Goal: Task Accomplishment & Management: Complete application form

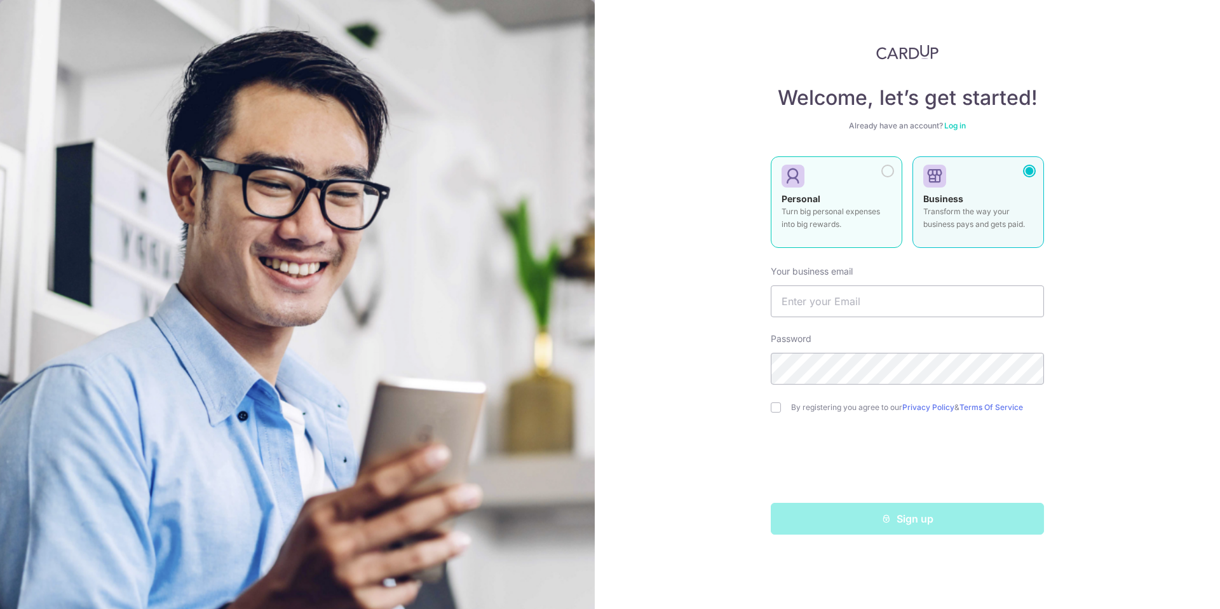
click at [864, 184] on div at bounding box center [831, 176] width 100 height 19
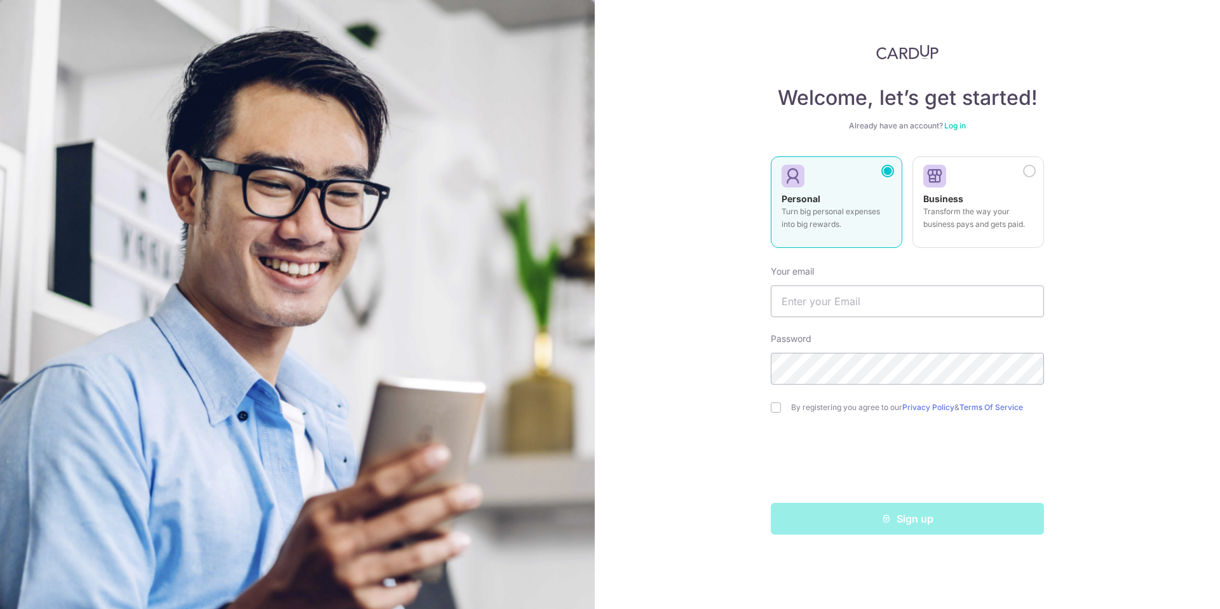
click at [887, 175] on div at bounding box center [887, 171] width 13 height 13
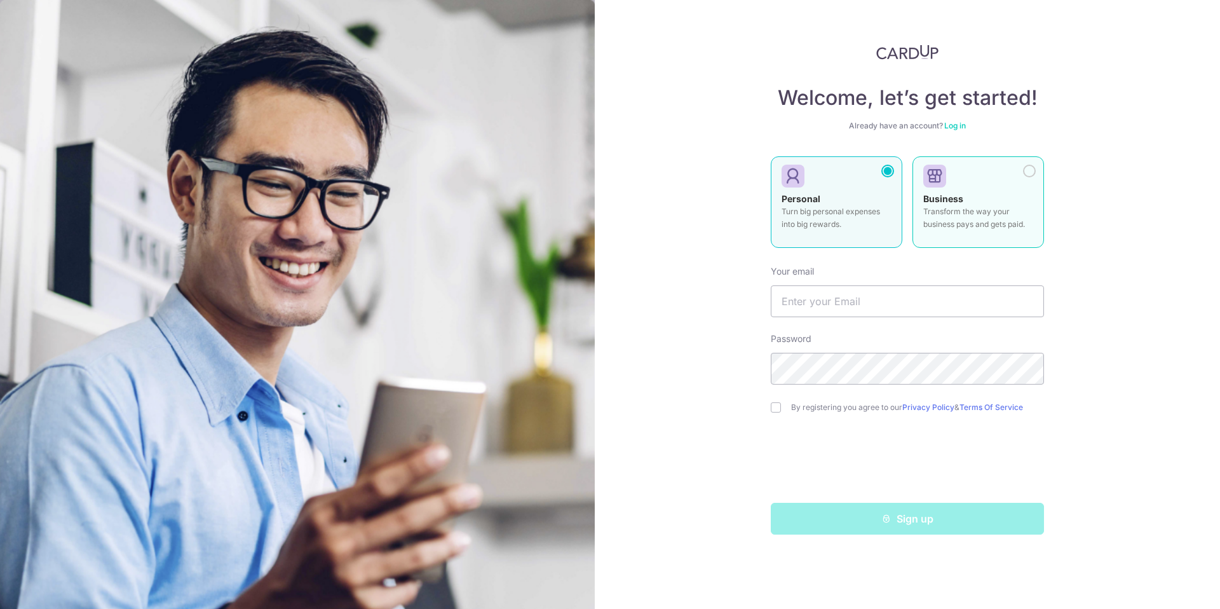
click at [985, 182] on div at bounding box center [973, 176] width 100 height 19
click at [844, 183] on div at bounding box center [831, 176] width 100 height 19
click at [978, 182] on div at bounding box center [973, 176] width 100 height 19
click at [869, 171] on div at bounding box center [831, 176] width 100 height 19
click at [984, 172] on div at bounding box center [973, 176] width 100 height 19
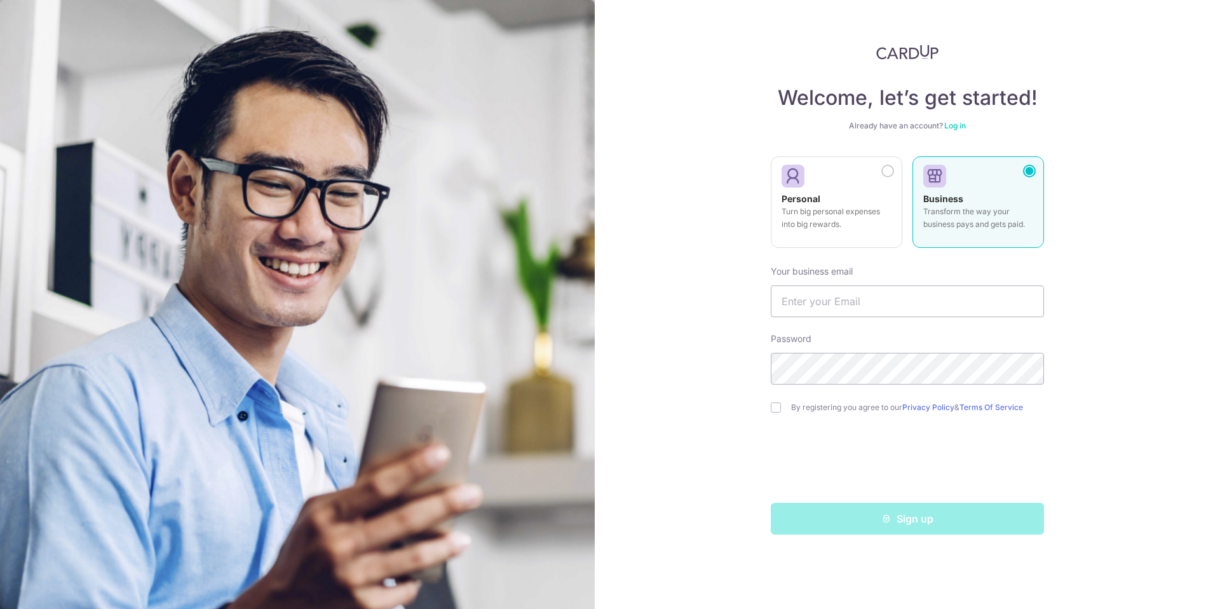
click at [964, 126] on link "Log in" at bounding box center [955, 126] width 22 height 10
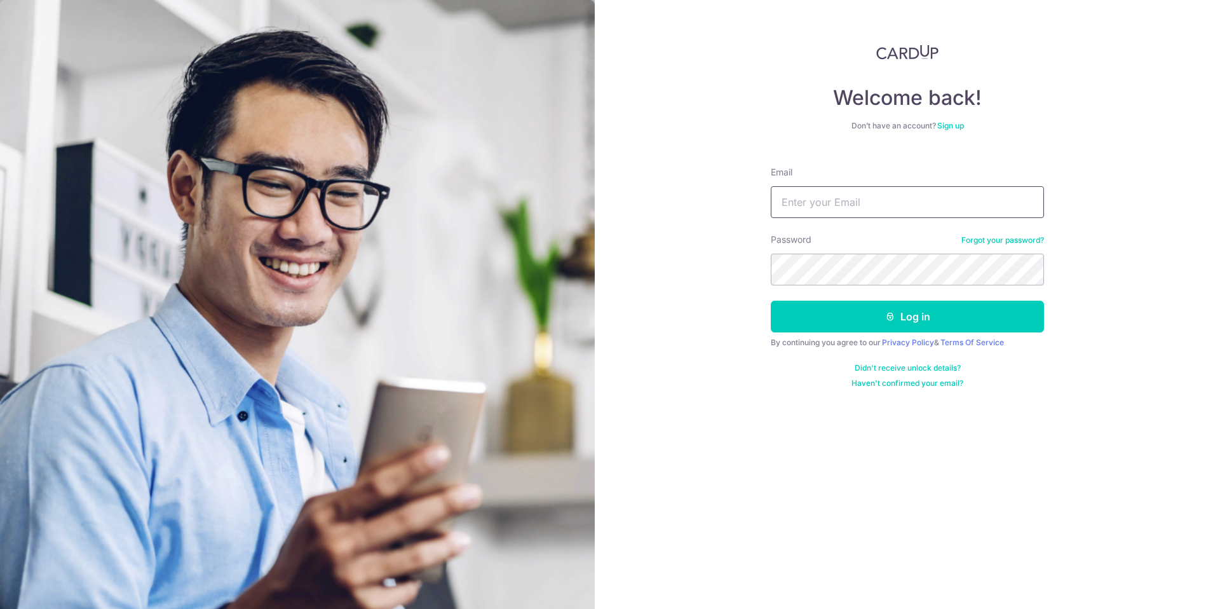
click at [891, 210] on input "Email" at bounding box center [907, 202] width 273 height 32
type input "[EMAIL_ADDRESS][DOMAIN_NAME]"
click at [950, 123] on link "Sign up" at bounding box center [950, 126] width 27 height 10
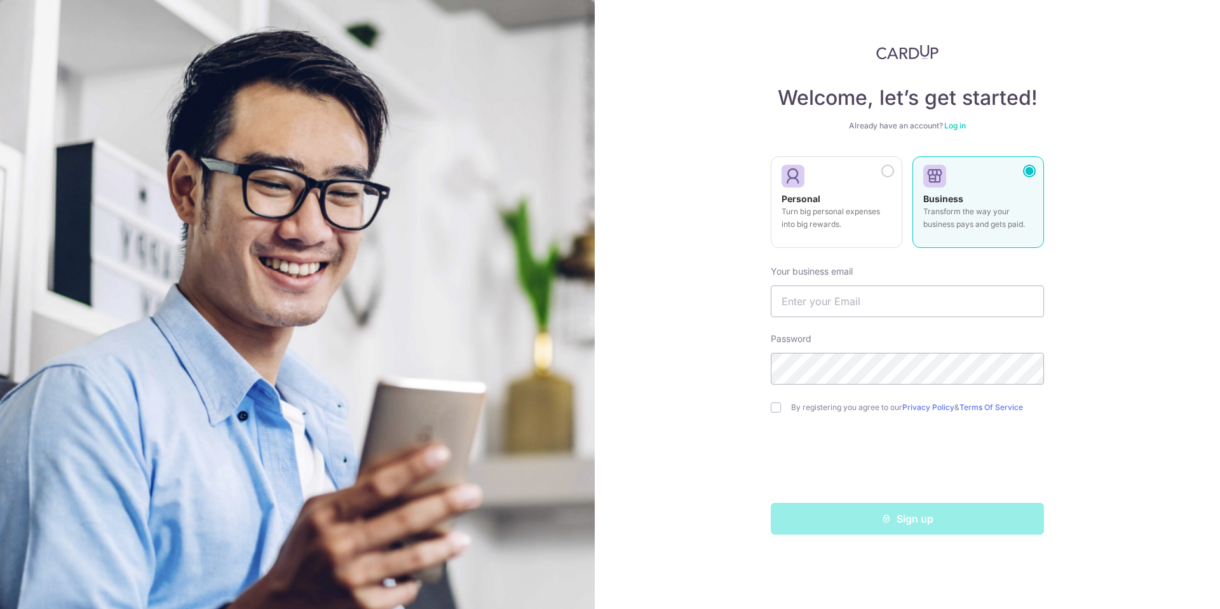
click at [999, 208] on p "Transform the way your business pays and gets paid." at bounding box center [978, 217] width 110 height 25
click at [912, 292] on input "text" at bounding box center [907, 301] width 273 height 32
type input "[EMAIL_ADDRESS][DOMAIN_NAME]"
click at [776, 405] on input "checkbox" at bounding box center [776, 407] width 10 height 10
checkbox input "true"
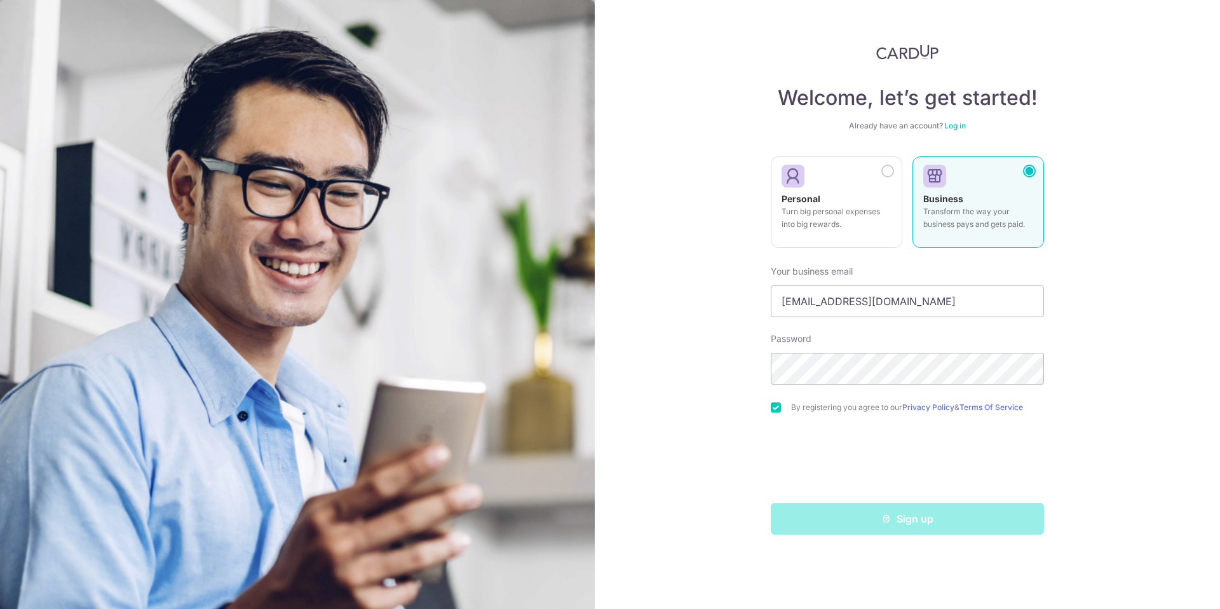
click at [847, 503] on form "Your business email admin@danishdesignco.com Password By registering you agree …" at bounding box center [907, 394] width 273 height 279
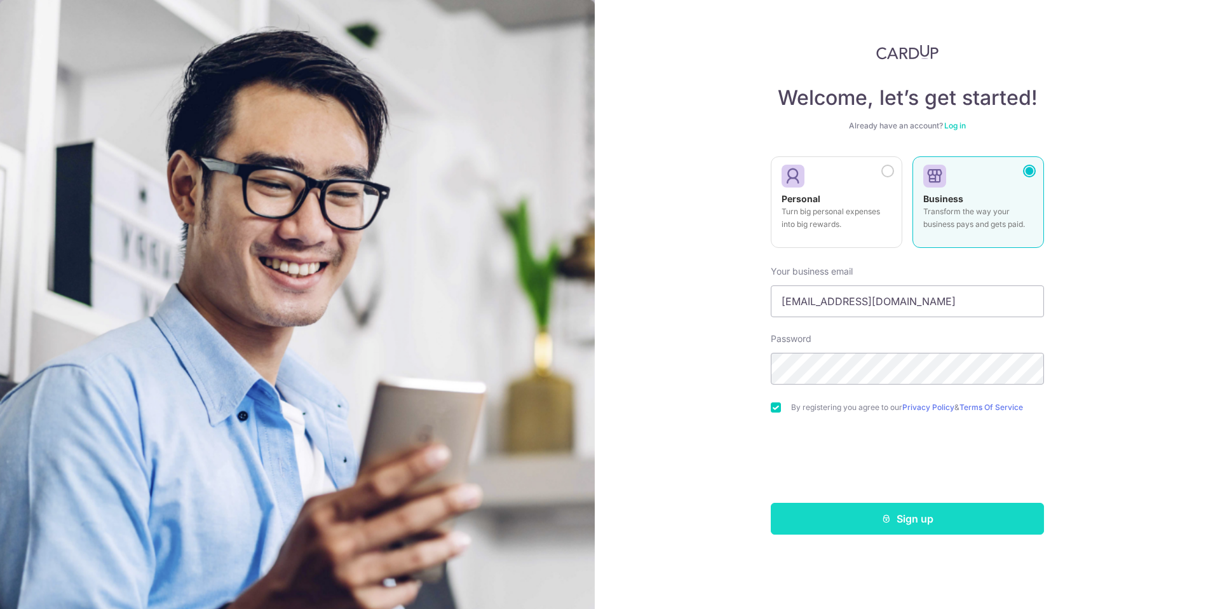
click at [858, 523] on button "Sign up" at bounding box center [907, 519] width 273 height 32
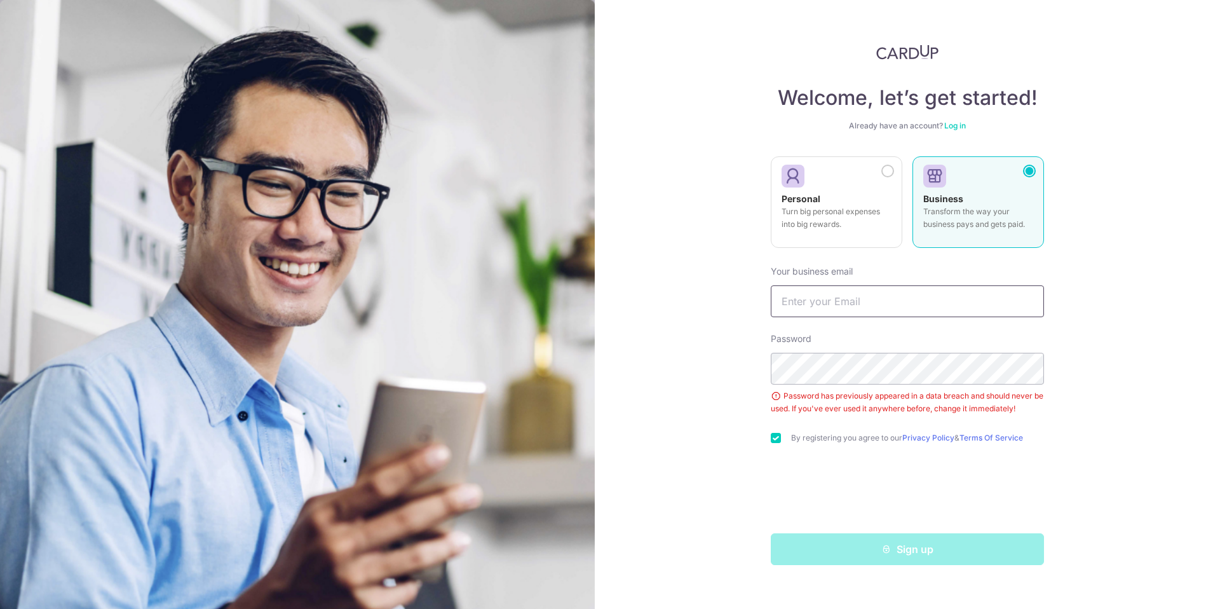
click at [866, 297] on input "text" at bounding box center [907, 301] width 273 height 32
type input "[EMAIL_ADDRESS][DOMAIN_NAME]"
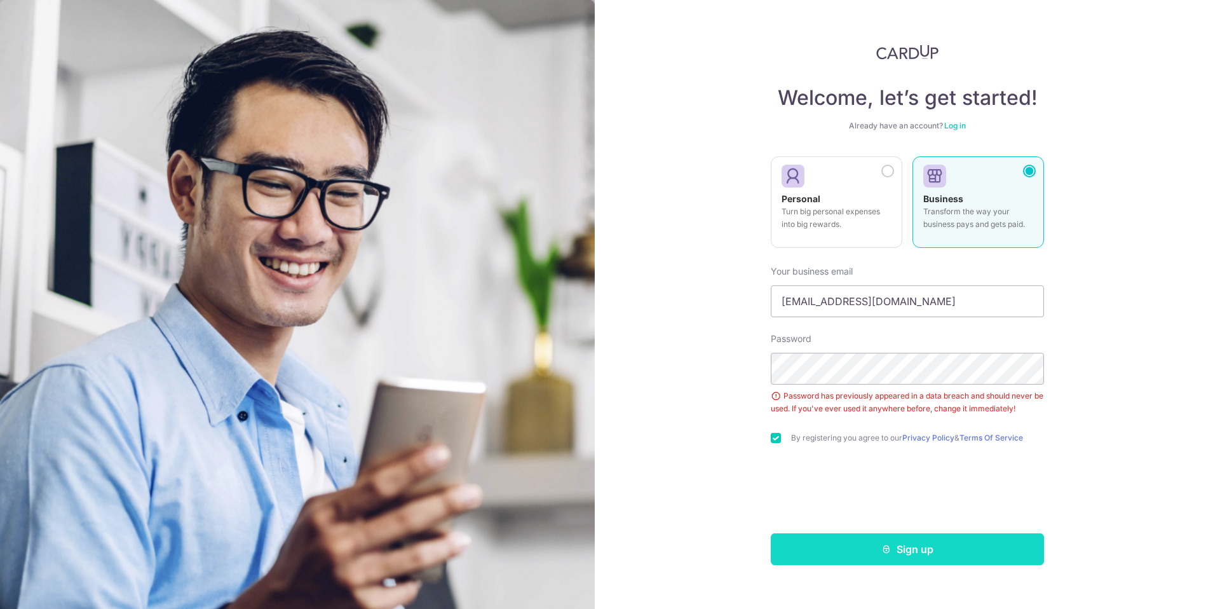
click at [858, 551] on button "Sign up" at bounding box center [907, 549] width 273 height 32
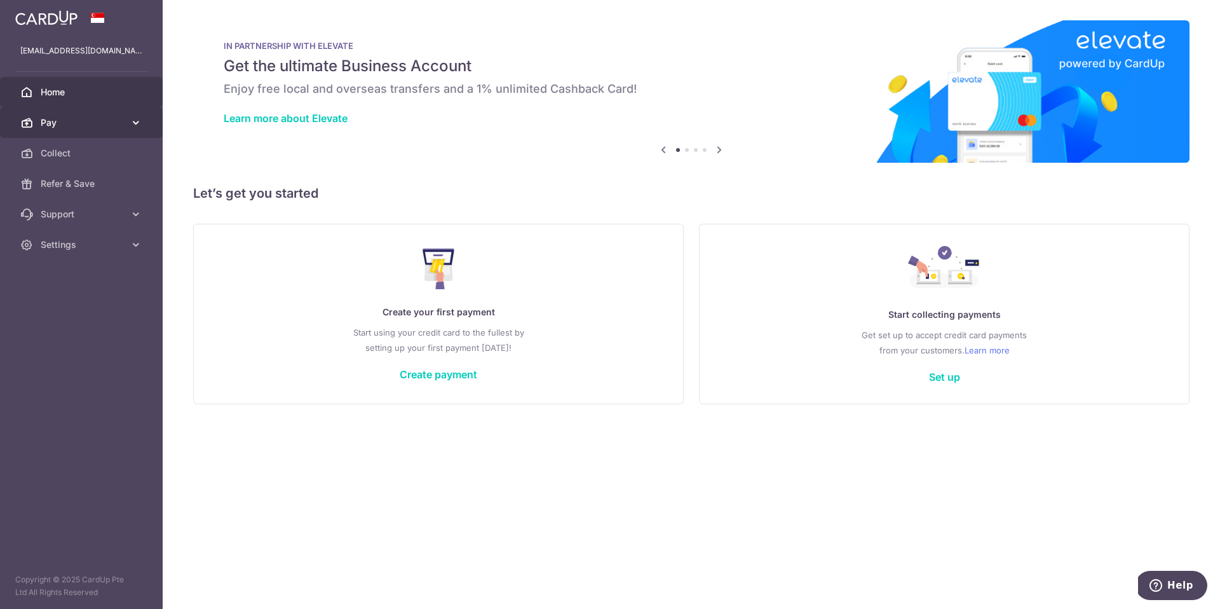
click at [93, 128] on span "Pay" at bounding box center [83, 122] width 84 height 13
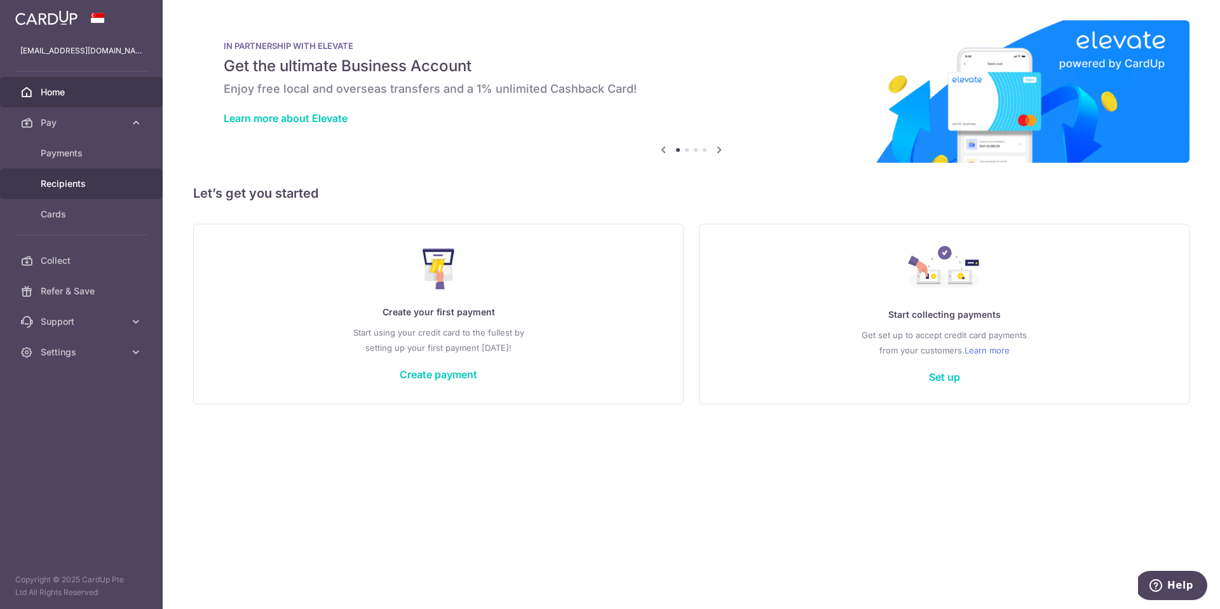
click at [109, 188] on span "Recipients" at bounding box center [83, 183] width 84 height 13
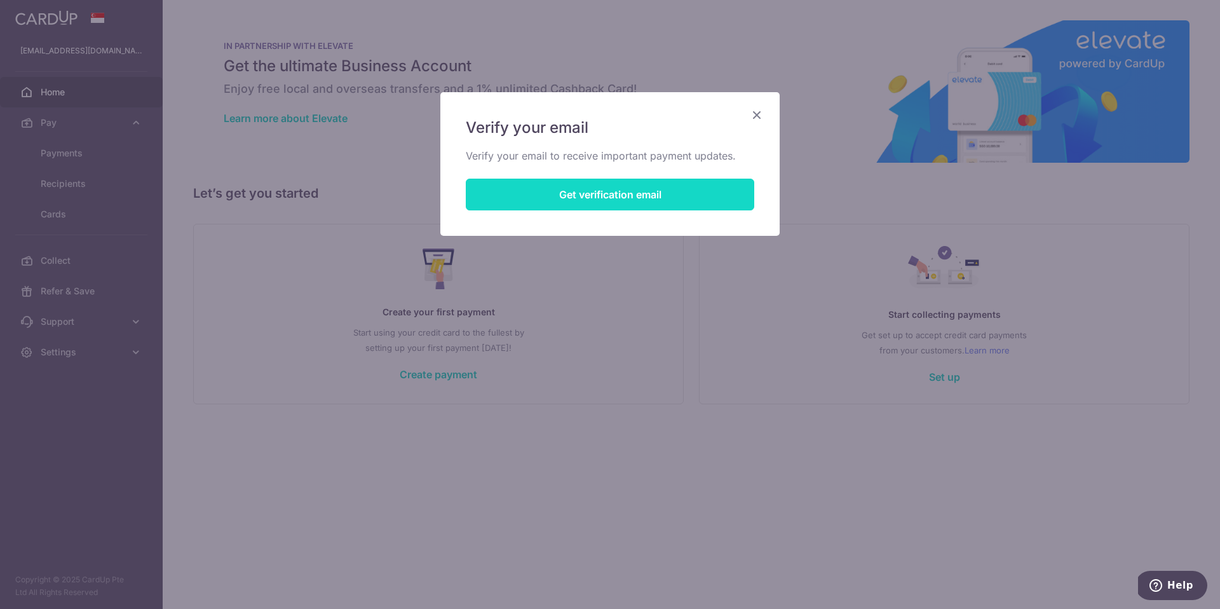
click at [686, 190] on button "Get verification email" at bounding box center [610, 195] width 288 height 32
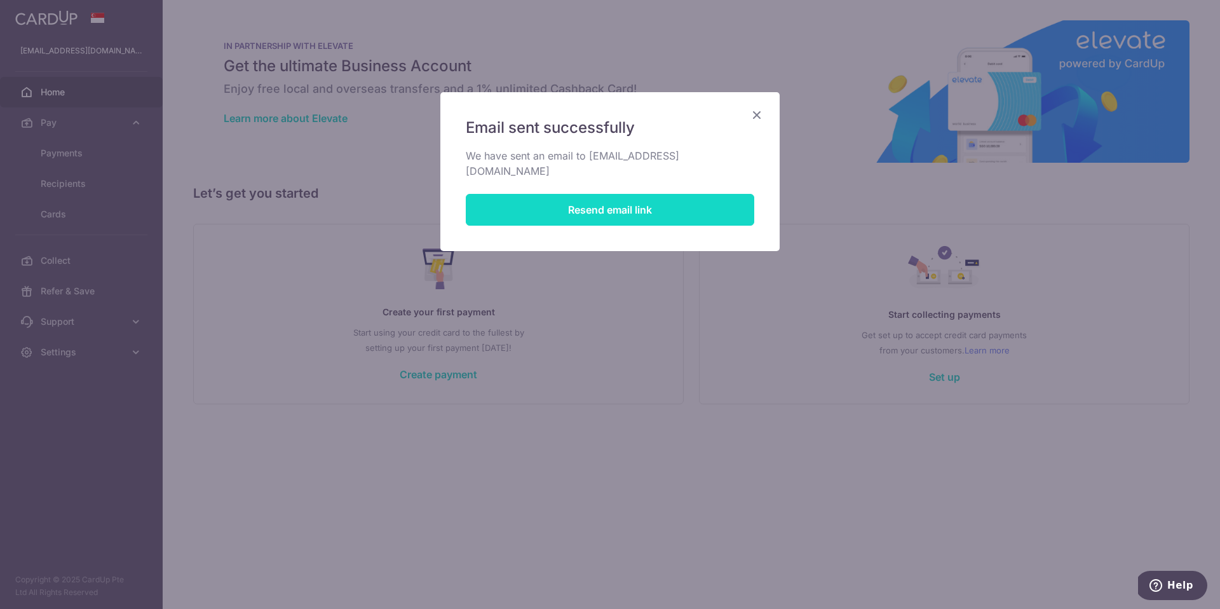
click at [633, 197] on button "Resend email link" at bounding box center [610, 210] width 288 height 32
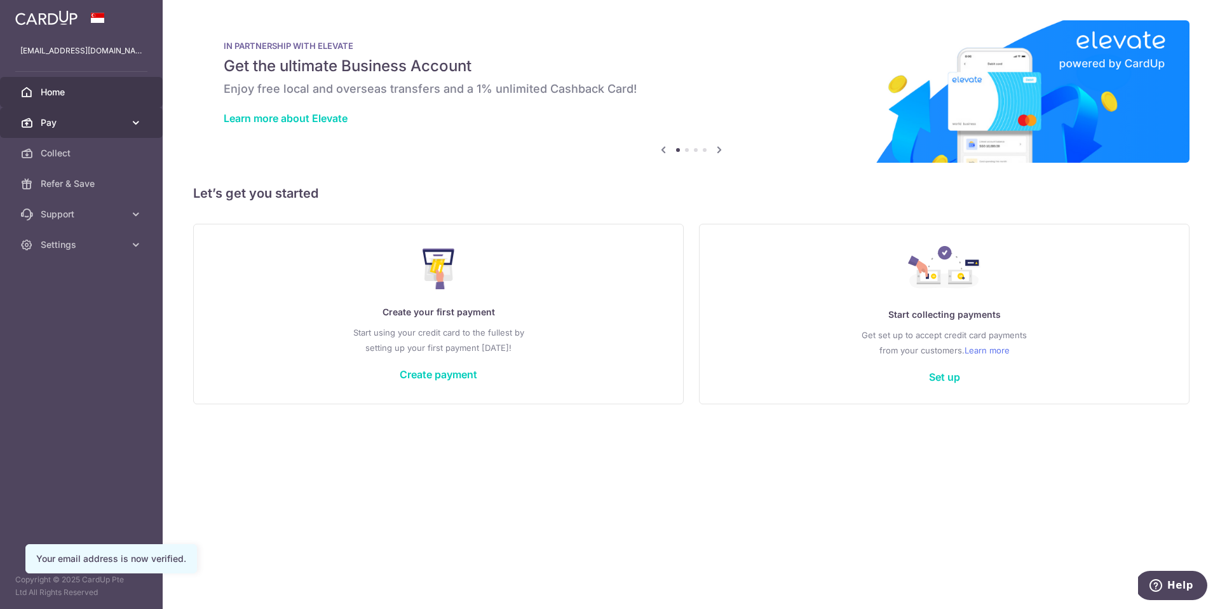
click at [118, 122] on span "Pay" at bounding box center [83, 122] width 84 height 13
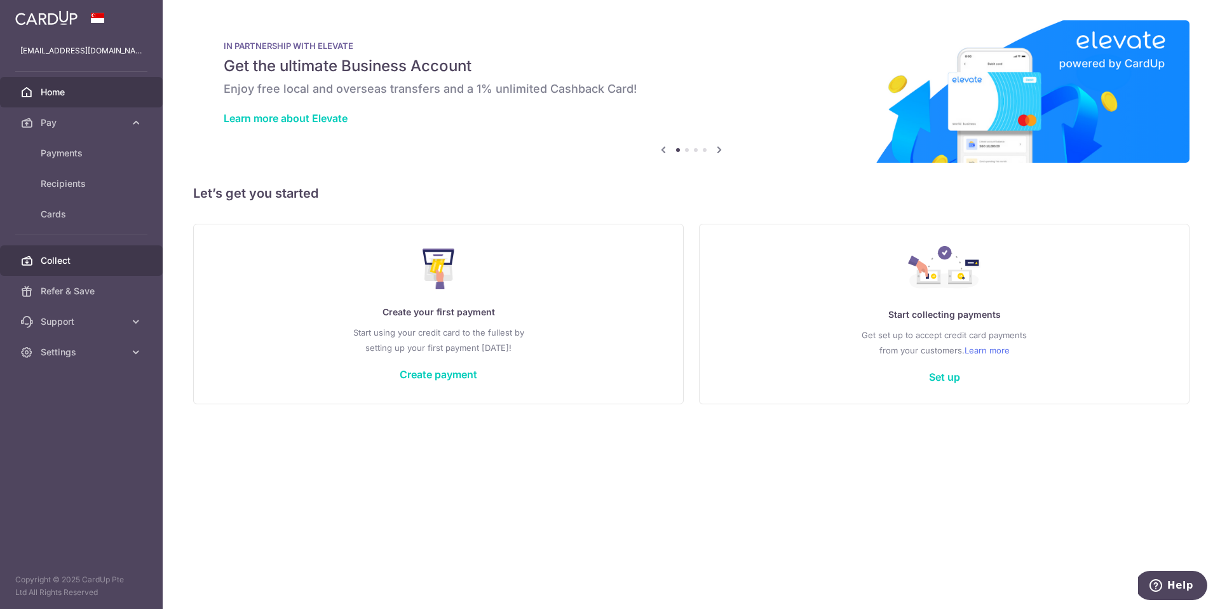
click at [77, 269] on link "Collect" at bounding box center [81, 260] width 163 height 30
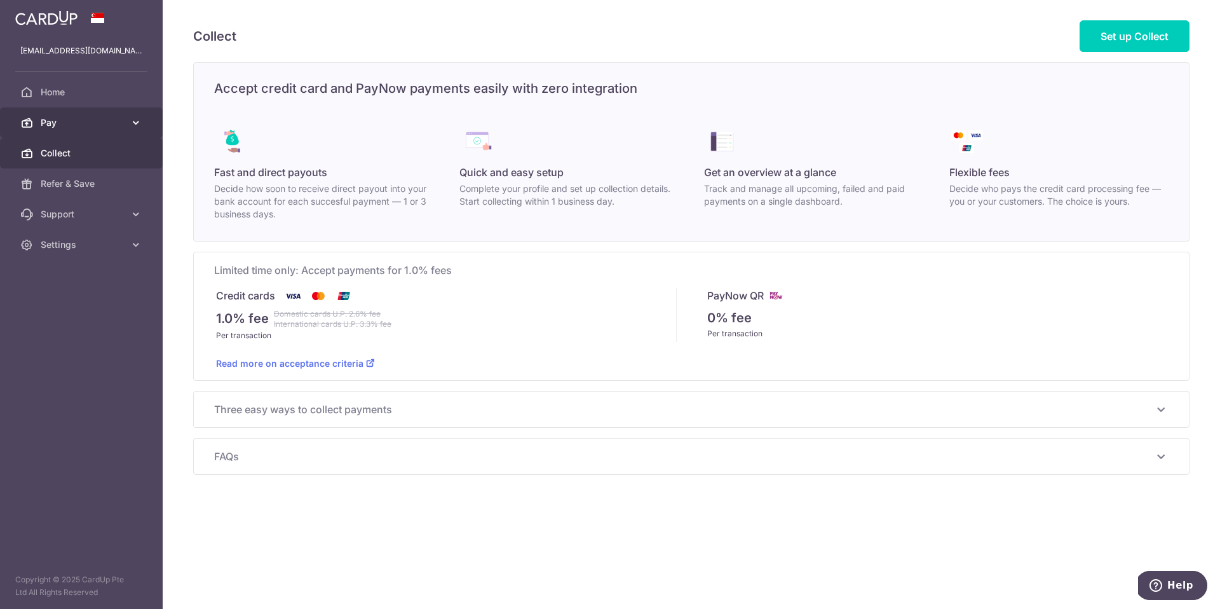
click at [54, 121] on span "Pay" at bounding box center [83, 122] width 84 height 13
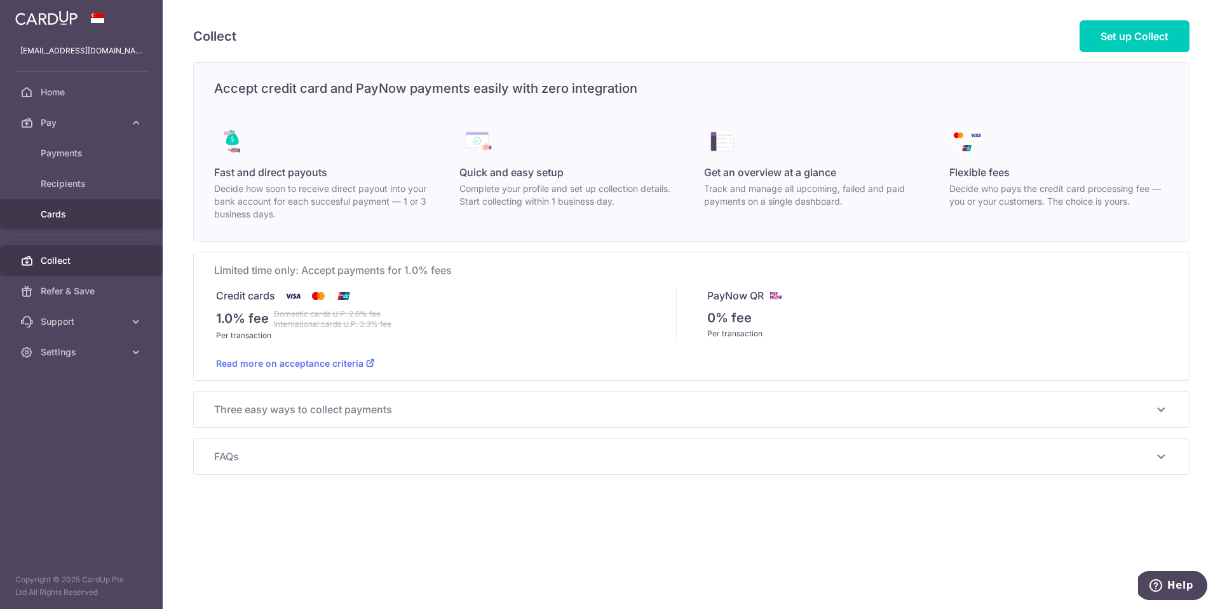
click at [60, 212] on span "Cards" at bounding box center [83, 214] width 84 height 13
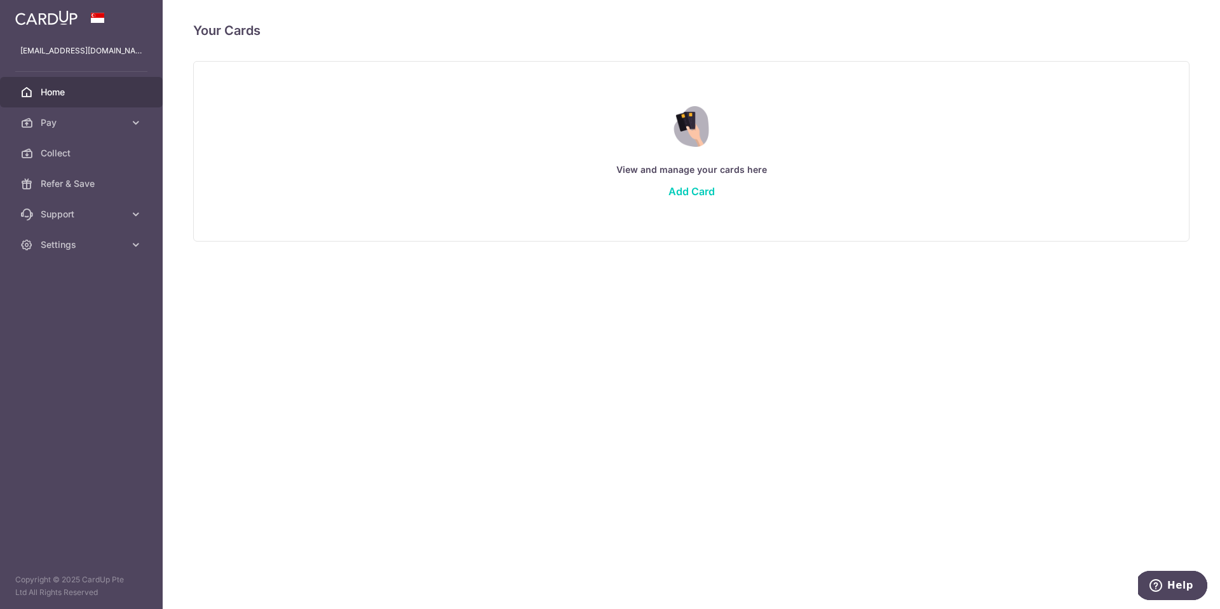
click at [71, 97] on span "Home" at bounding box center [83, 92] width 84 height 13
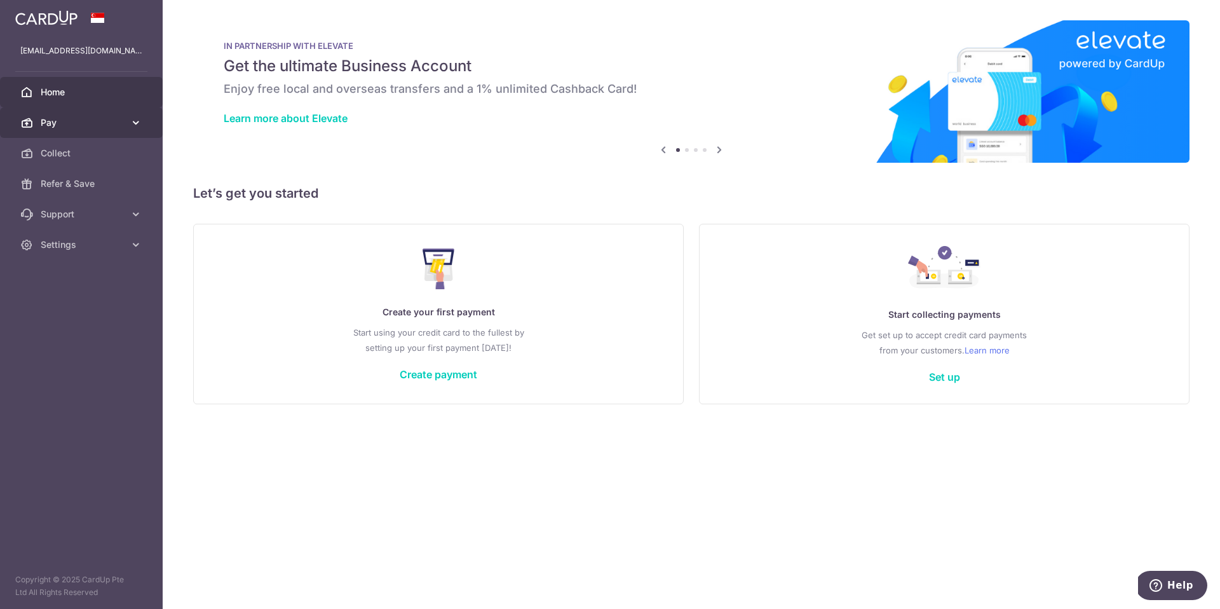
click at [89, 130] on link "Pay" at bounding box center [81, 122] width 163 height 30
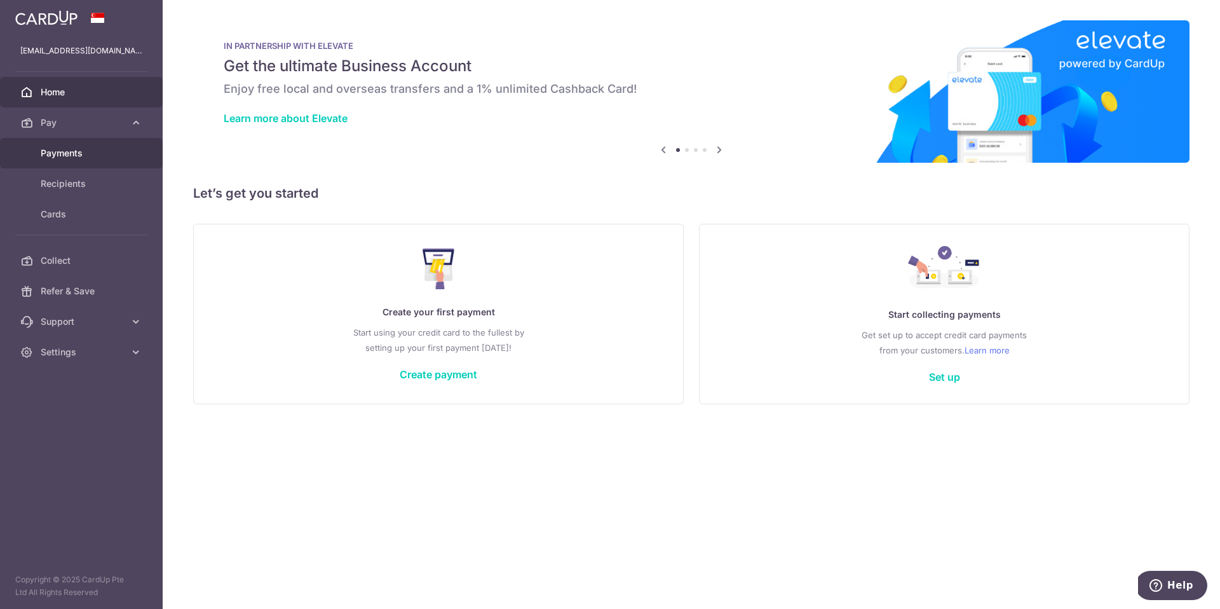
click at [74, 156] on span "Payments" at bounding box center [83, 153] width 84 height 13
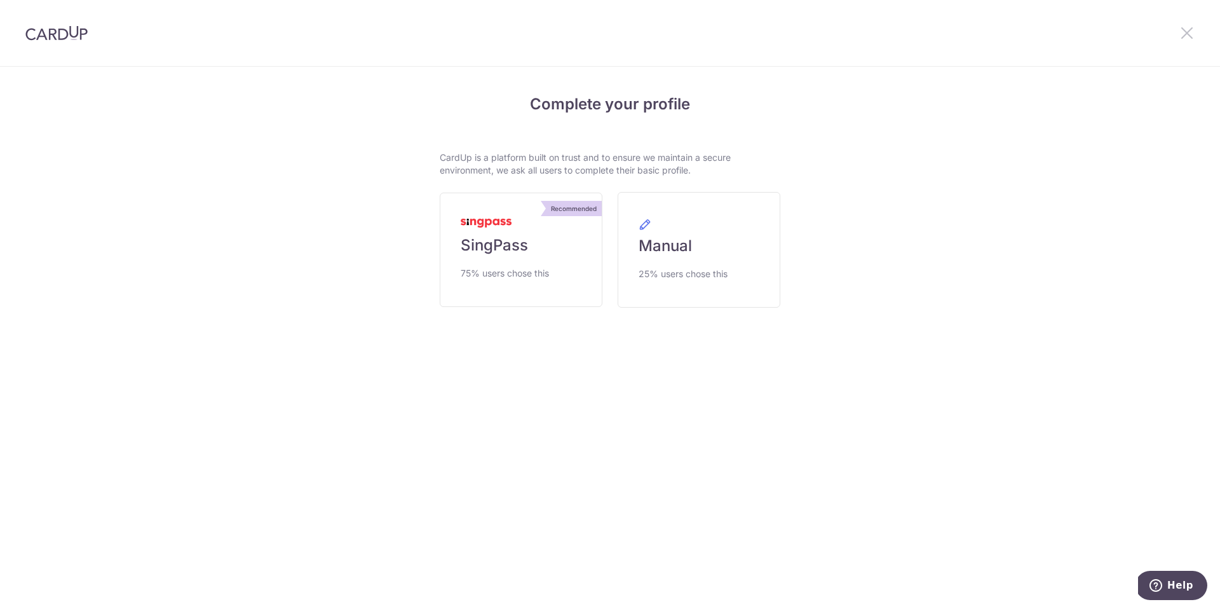
click at [1182, 28] on icon at bounding box center [1186, 33] width 15 height 16
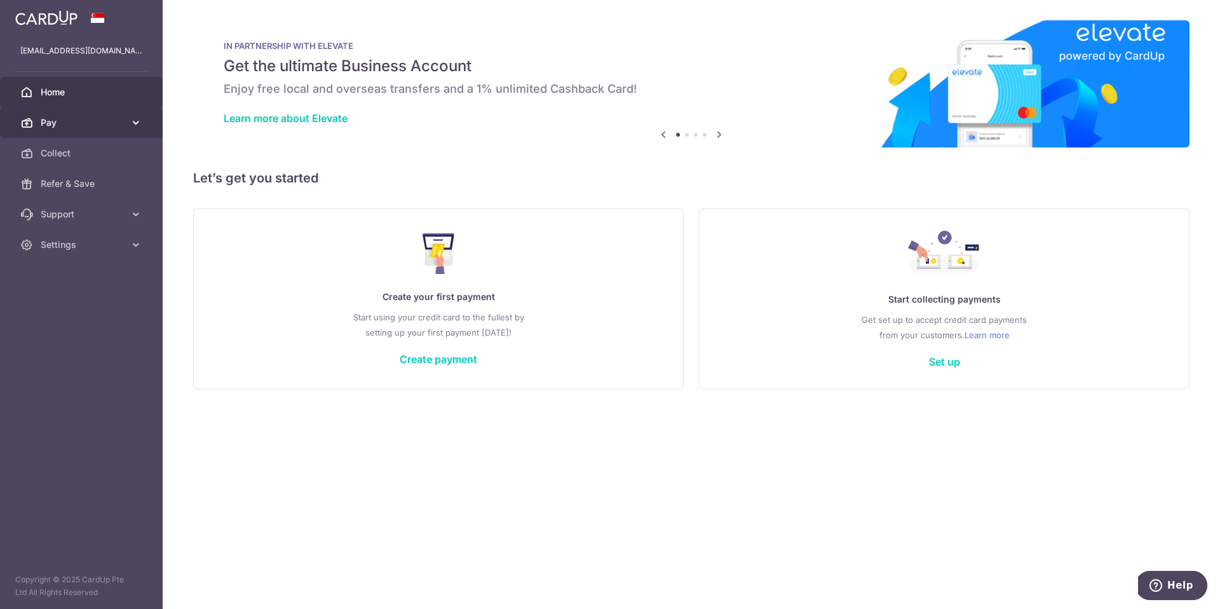
click at [58, 121] on span "Pay" at bounding box center [83, 122] width 84 height 13
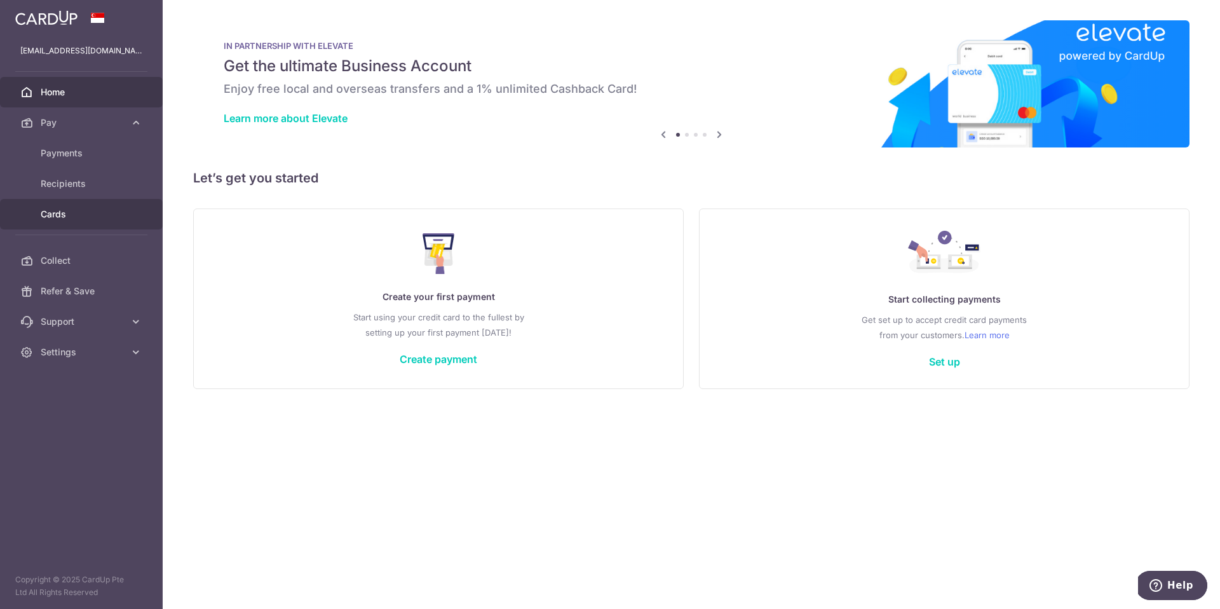
click at [68, 219] on span "Cards" at bounding box center [83, 214] width 84 height 13
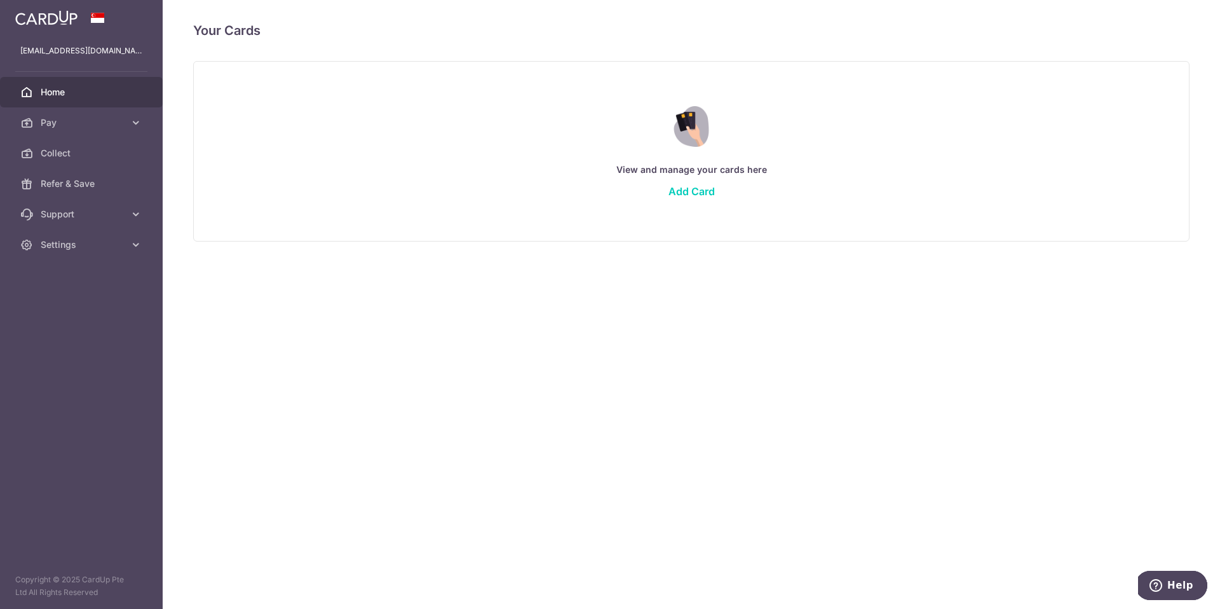
click at [65, 88] on span "Home" at bounding box center [83, 92] width 84 height 13
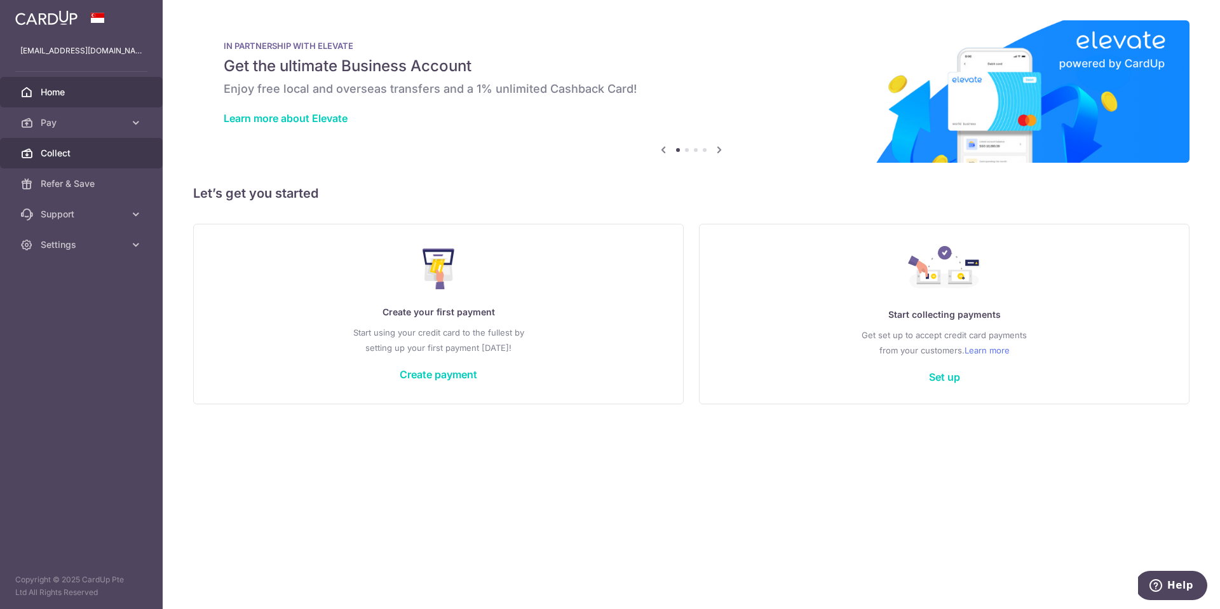
click at [64, 153] on span "Collect" at bounding box center [83, 153] width 84 height 13
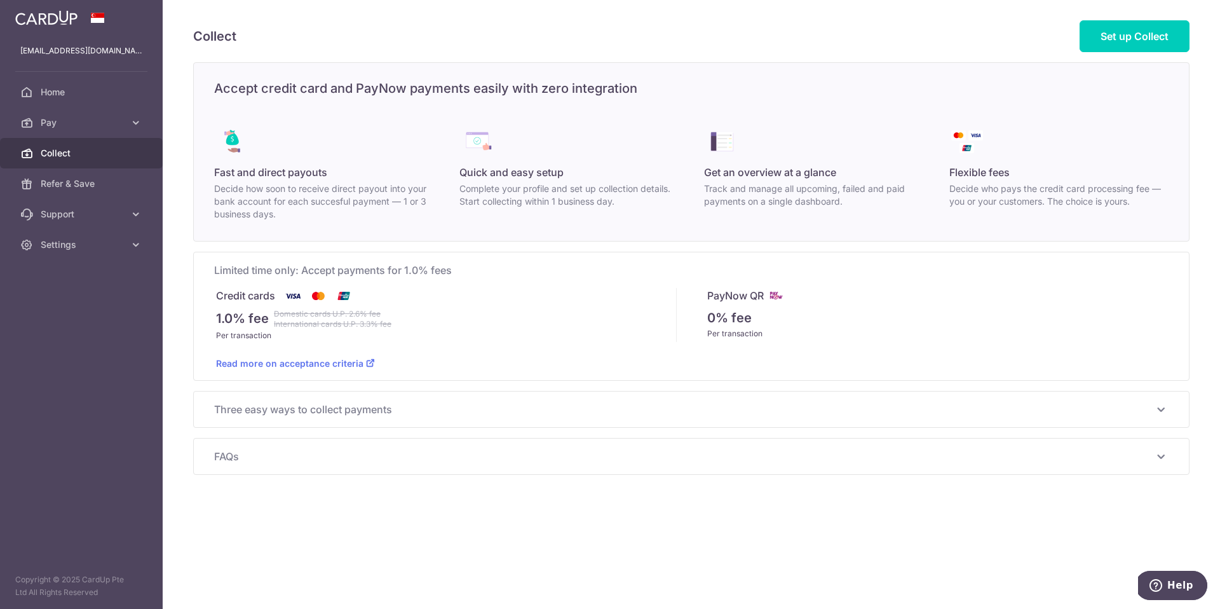
click at [461, 333] on div "Per transaction" at bounding box center [446, 335] width 460 height 13
click at [311, 415] on span "Three easy ways to collect payments" at bounding box center [683, 409] width 939 height 15
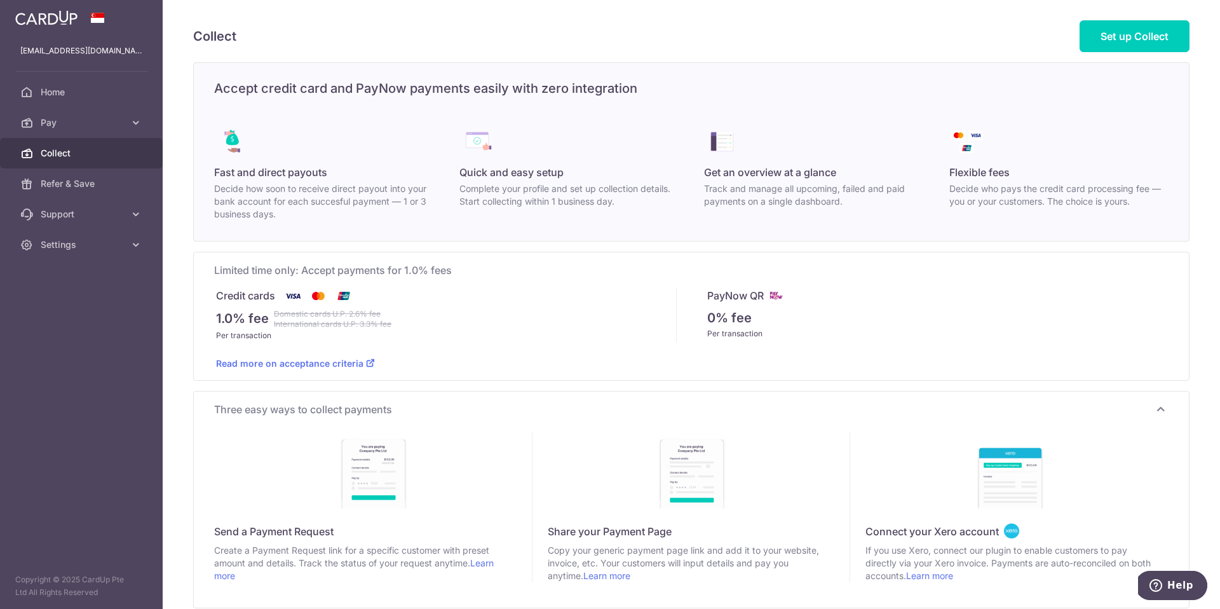
click at [344, 294] on img at bounding box center [343, 296] width 25 height 16
click at [344, 297] on img at bounding box center [343, 296] width 25 height 16
click at [310, 357] on div "Read more on acceptance criteria" at bounding box center [295, 363] width 159 height 13
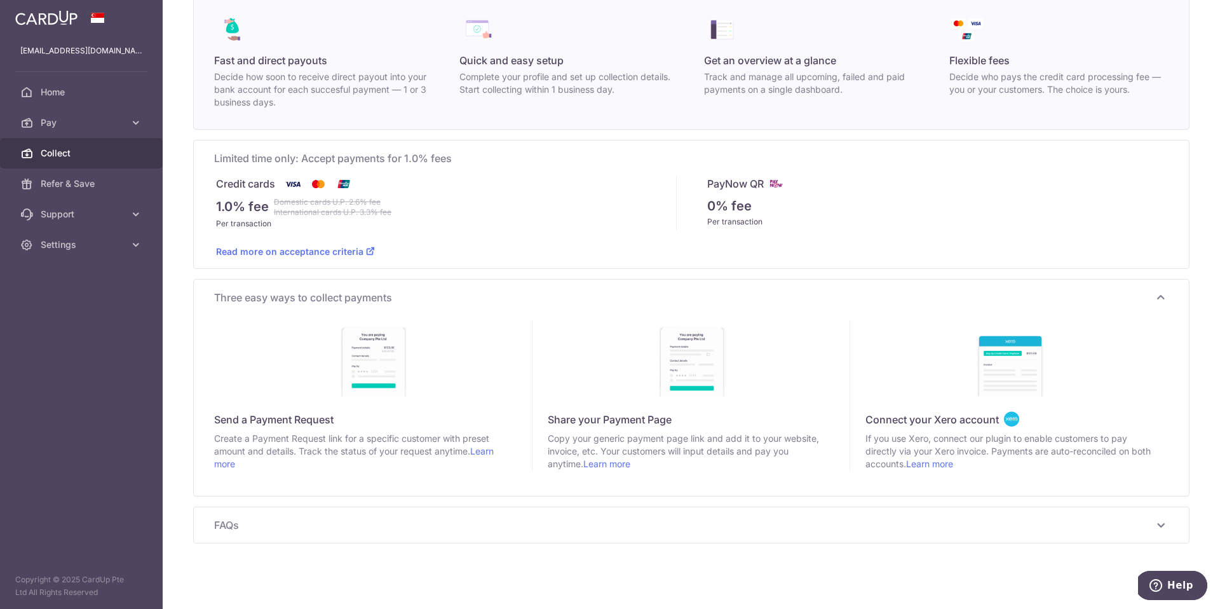
scroll to position [111, 0]
click at [314, 461] on span "Create a Payment Request link for a specific customer with preset amount and de…" at bounding box center [365, 452] width 302 height 38
click at [443, 492] on div "Three easy ways to collect payments Send a Payment Request Create a Payment Req…" at bounding box center [691, 388] width 995 height 216
click at [676, 454] on span "Copy your generic payment page link and add it to your website, invoice, etc. Y…" at bounding box center [691, 452] width 287 height 38
click at [699, 456] on span "Copy your generic payment page link and add it to your website, invoice, etc. Y…" at bounding box center [691, 452] width 287 height 38
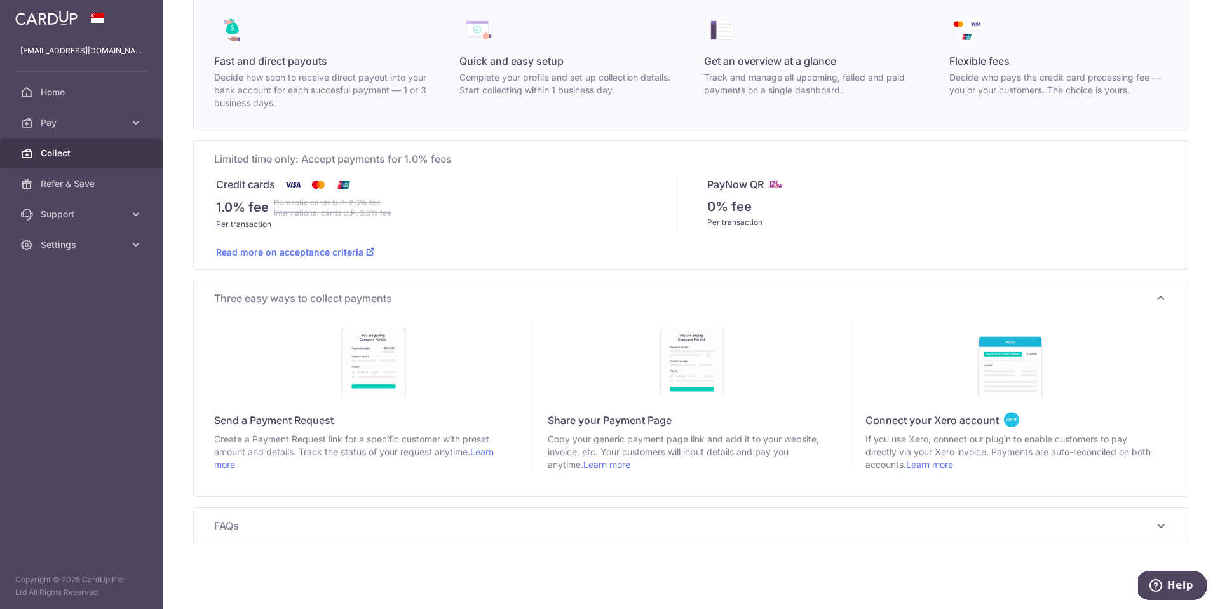
click at [714, 462] on span "Copy your generic payment page link and add it to your website, invoice, etc. Y…" at bounding box center [691, 452] width 287 height 38
click at [633, 444] on span "Copy your generic payment page link and add it to your website, invoice, etc. Y…" at bounding box center [691, 452] width 287 height 38
click at [588, 464] on link "Learn more" at bounding box center [606, 464] width 47 height 11
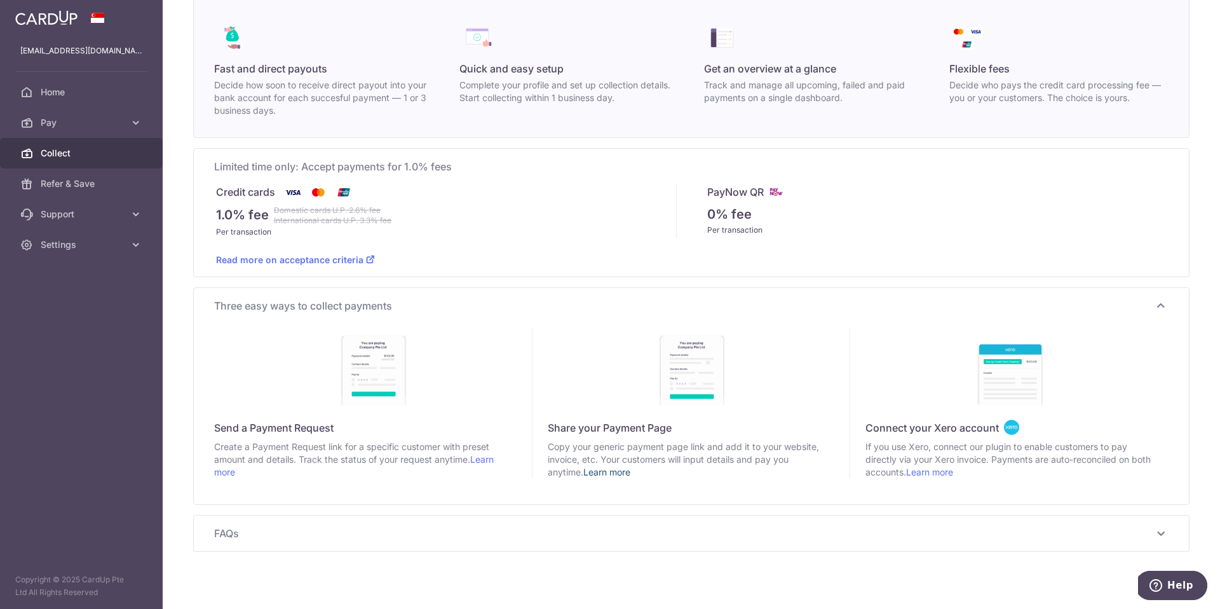
scroll to position [102, 0]
click at [899, 505] on div "Three easy ways to collect payments Send a Payment Request Create a Payment Req…" at bounding box center [691, 398] width 995 height 216
click at [854, 353] on div at bounding box center [1009, 368] width 318 height 76
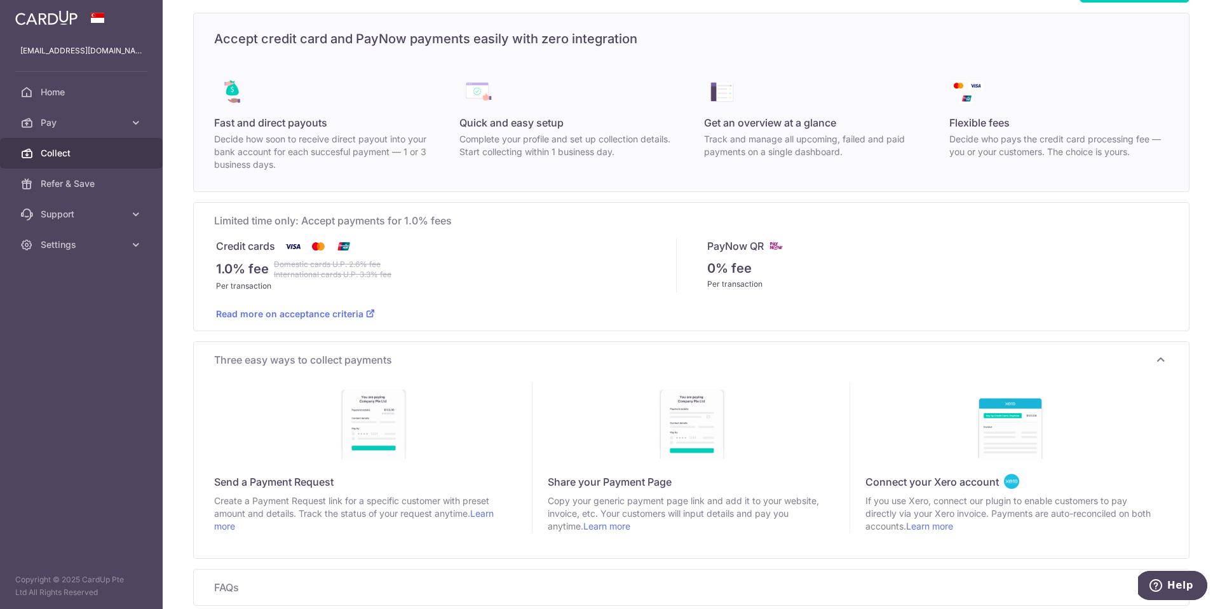
scroll to position [0, 0]
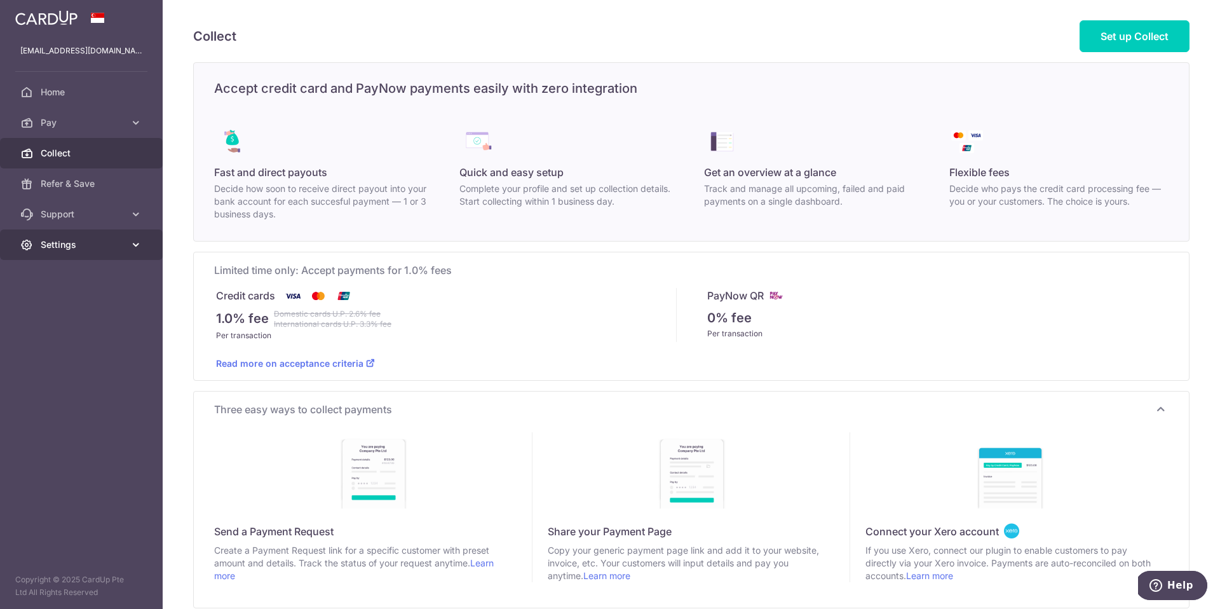
click at [137, 250] on icon at bounding box center [136, 244] width 13 height 13
click at [136, 212] on icon at bounding box center [136, 214] width 13 height 13
click at [995, 345] on div "Read more on acceptance criteria" at bounding box center [691, 356] width 950 height 28
click at [1029, 200] on p "Decide who pays the credit card processing fee — you or your customers. The cho…" at bounding box center [1059, 194] width 220 height 25
click at [1116, 32] on span "Set up Collect" at bounding box center [1134, 36] width 68 height 13
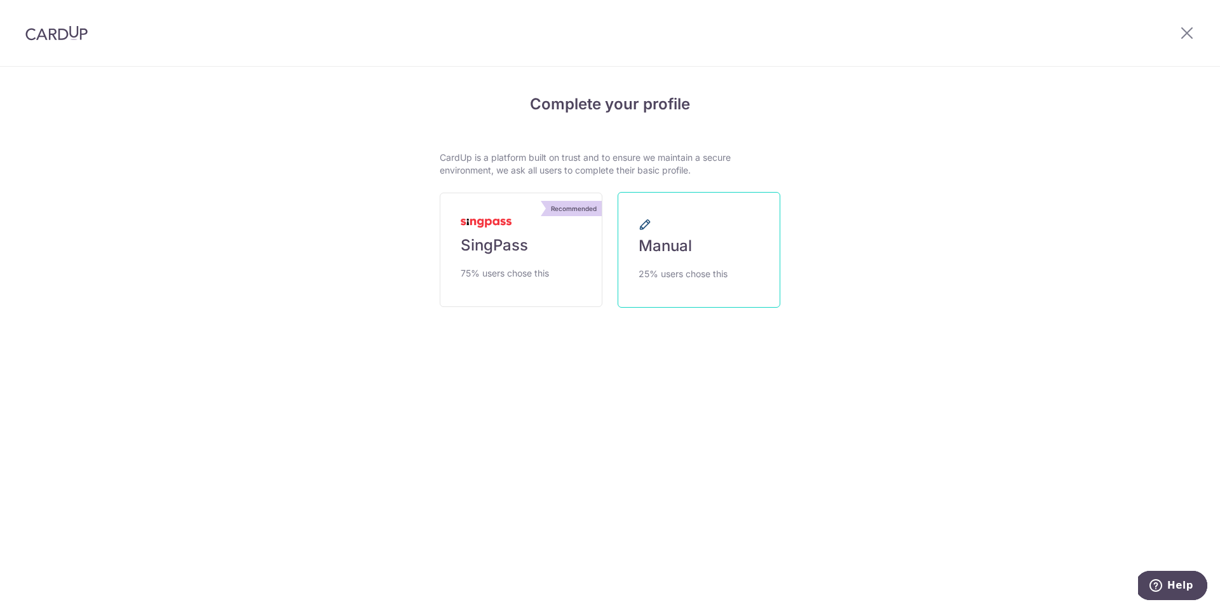
click at [697, 268] on span "25% users chose this" at bounding box center [682, 273] width 89 height 15
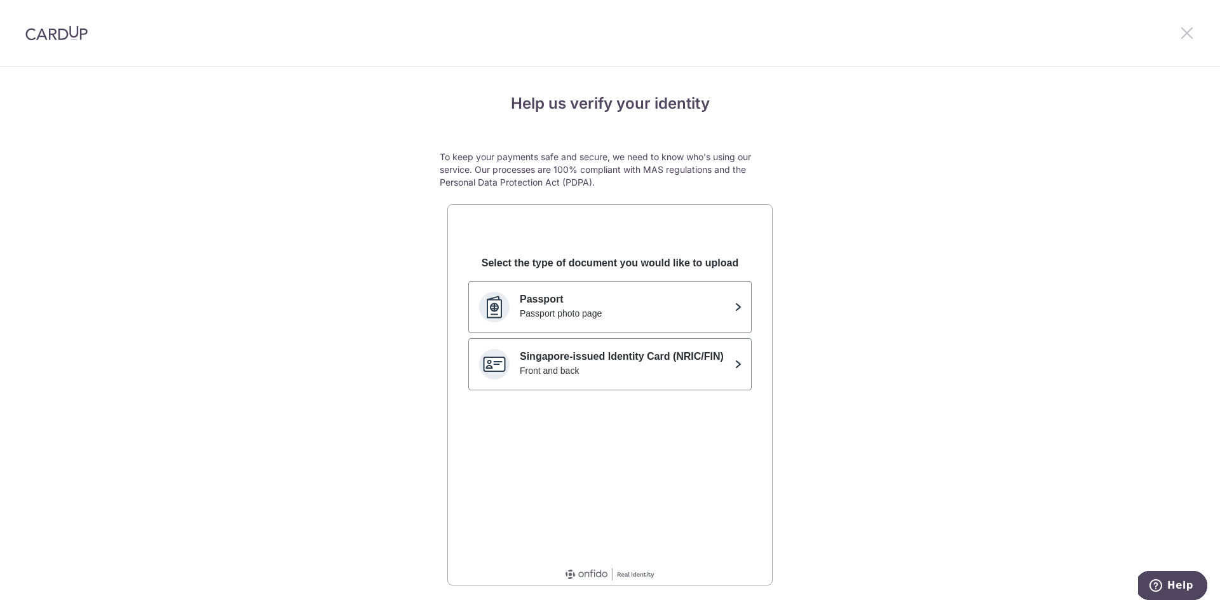
click at [1181, 31] on icon at bounding box center [1186, 33] width 15 height 16
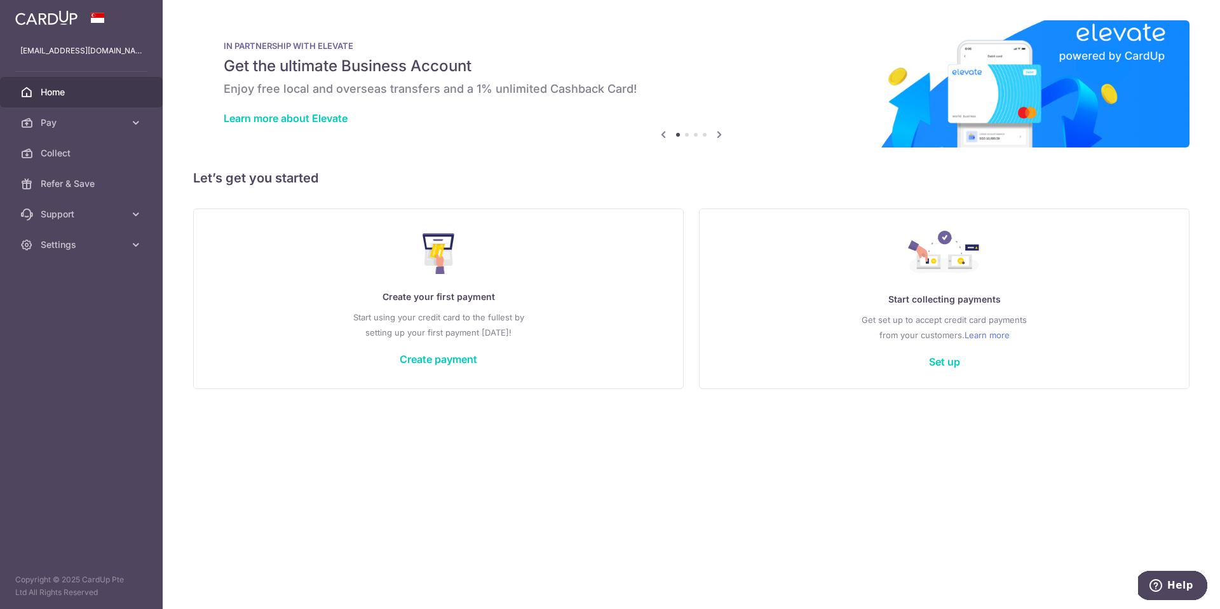
click at [57, 23] on img at bounding box center [46, 17] width 62 height 15
click at [61, 16] on img at bounding box center [46, 17] width 62 height 15
